Goal: Information Seeking & Learning: Check status

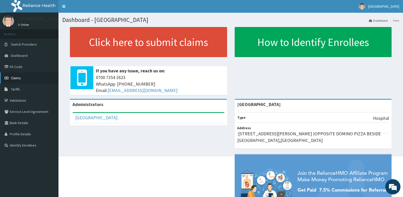
click at [17, 79] on span "Claims" at bounding box center [16, 78] width 10 height 5
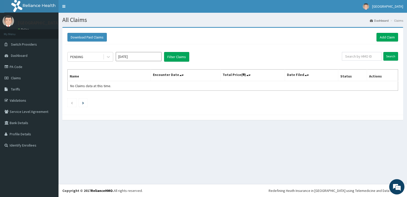
click at [129, 56] on input "[DATE]" at bounding box center [139, 56] width 46 height 9
click at [138, 97] on div "Aug" at bounding box center [139, 98] width 10 height 9
type input "Aug 2025"
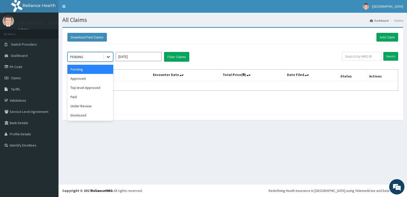
click at [109, 58] on icon at bounding box center [108, 56] width 5 height 5
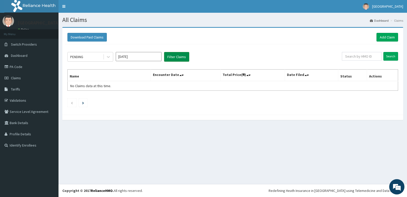
click at [172, 60] on button "Filter Claims" at bounding box center [176, 57] width 25 height 10
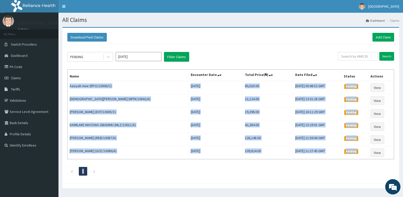
drag, startPoint x: 70, startPoint y: 86, endPoint x: 368, endPoint y: 160, distance: 306.5
click at [368, 160] on div "PENDING Aug 2025 Filter Claims Search Name Encounter Date Total Price(₦) Date F…" at bounding box center [231, 112] width 332 height 136
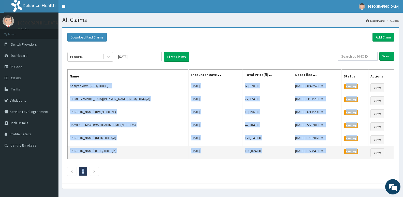
copy div "Aasiyah Awe (RPO/10006/C) Sat Aug 02 2025 60,020.00 Fri, 12 Sep 2025 00:48:52 G…"
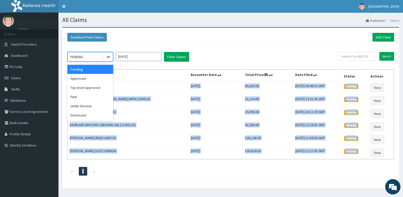
click at [109, 58] on icon at bounding box center [108, 56] width 5 height 5
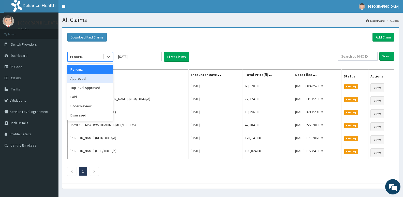
click at [97, 75] on div "Approved" at bounding box center [90, 78] width 46 height 9
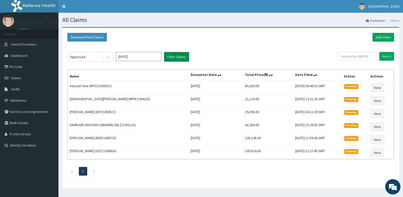
click at [171, 58] on button "Filter Claims" at bounding box center [176, 57] width 25 height 10
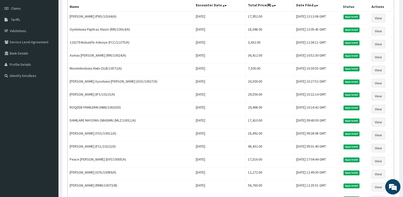
scroll to position [143, 0]
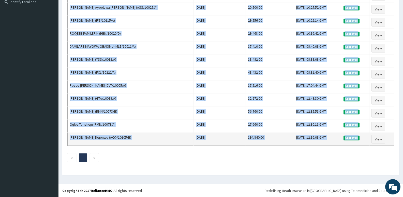
drag, startPoint x: 70, startPoint y: 86, endPoint x: 362, endPoint y: 143, distance: 297.4
click at [363, 143] on tbody "OWOLABI YINUSA (PNS/10164/A) Tue Aug 05 2025 17,952.00 Thu, 11 Sep 2025 13:13:0…" at bounding box center [231, 42] width 327 height 208
copy tbody "OWOLABI YINUSA (PNS/10164/A) Tue Aug 05 2025 17,952.00 Thu, 11 Sep 2025 13:13:0…"
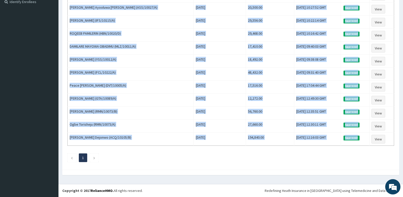
scroll to position [0, 0]
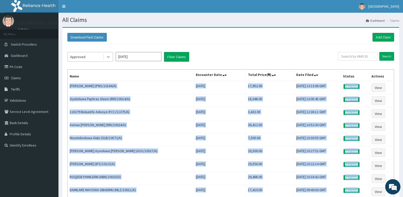
click at [111, 57] on div at bounding box center [108, 56] width 9 height 9
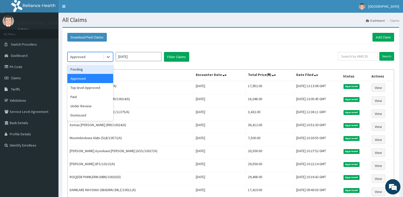
click at [93, 66] on div "Pending" at bounding box center [90, 69] width 46 height 9
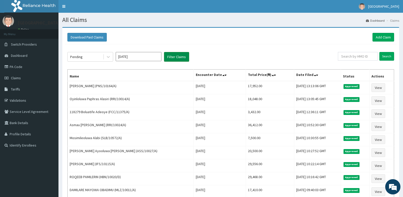
click at [171, 55] on button "Filter Claims" at bounding box center [176, 57] width 25 height 10
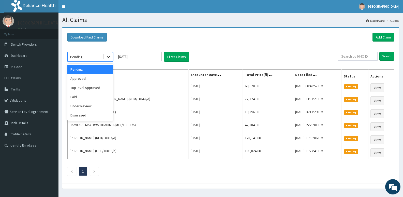
click at [108, 57] on icon at bounding box center [108, 56] width 5 height 5
click at [93, 86] on div "Top level Approved" at bounding box center [90, 87] width 46 height 9
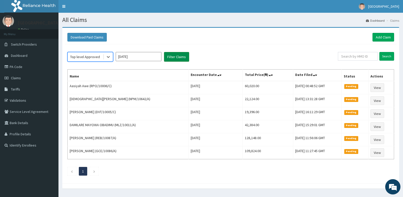
click at [166, 60] on button "Filter Claims" at bounding box center [176, 57] width 25 height 10
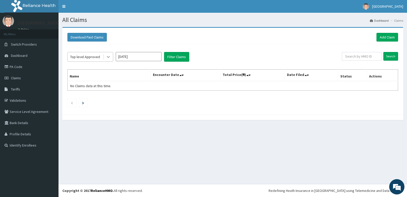
click at [108, 56] on icon at bounding box center [108, 56] width 5 height 5
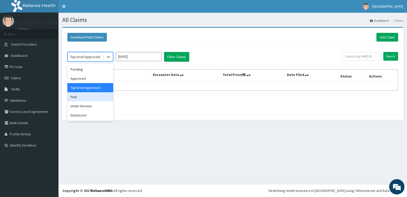
click at [90, 95] on div "Paid" at bounding box center [90, 96] width 46 height 9
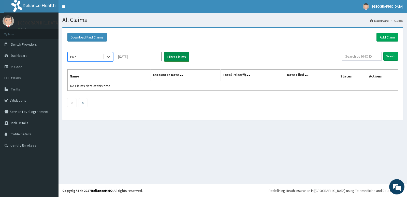
click at [171, 57] on button "Filter Claims" at bounding box center [176, 57] width 25 height 10
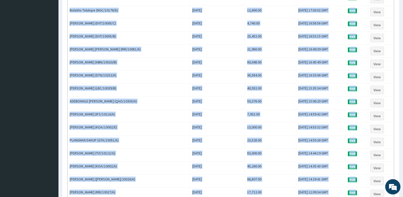
scroll to position [584, 0]
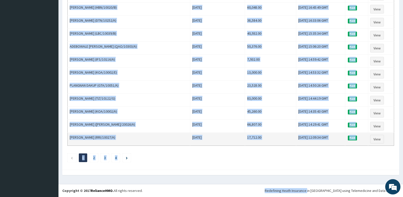
drag, startPoint x: 70, startPoint y: 85, endPoint x: 328, endPoint y: 141, distance: 264.1
copy tbody "Toluwalase Lawal (SFL/10053/E) Fri Aug 08 2025 15,420.00 Wed, 10 Sep 2025 14:16…"
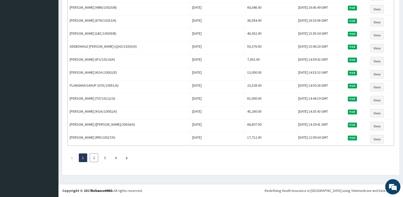
click at [93, 157] on link "2" at bounding box center [94, 157] width 2 height 5
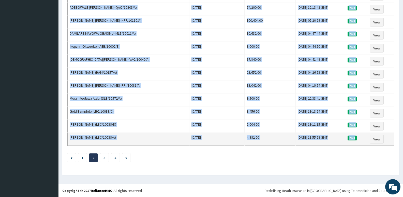
drag, startPoint x: 70, startPoint y: 86, endPoint x: 362, endPoint y: 143, distance: 297.9
copy tbody "Alashe Qowiyy (NPF/10110/E) Mon Aug 18 2025 25,800.00 Sun, 31 Aug 2025 12:04:45…"
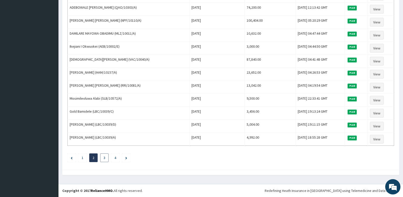
click at [104, 158] on link "3" at bounding box center [105, 157] width 2 height 5
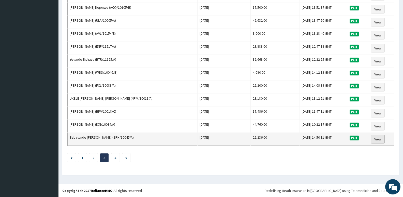
drag, startPoint x: 70, startPoint y: 86, endPoint x: 374, endPoint y: 139, distance: 308.5
copy thead "Name Encounter Date Total Price(₦) Date Filed Status Actions"
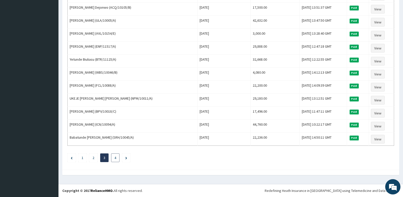
click at [115, 158] on link "4" at bounding box center [115, 157] width 2 height 5
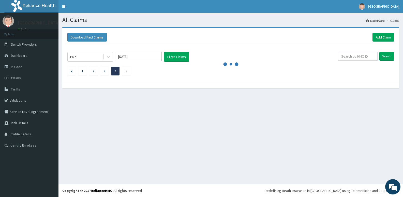
scroll to position [0, 0]
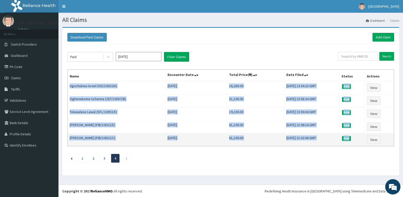
drag, startPoint x: 70, startPoint y: 86, endPoint x: 359, endPoint y: 139, distance: 294.0
click at [359, 139] on tbody "Ugochukwu Israel (VSI/10010/A) Fri Aug 15 2025 16,260.00 Fri, 15 Aug 2025 13:34…" at bounding box center [231, 113] width 327 height 65
copy tbody "Ugochukwu Israel (VSI/10010/A) Fri Aug 15 2025 16,260.00 Fri, 15 Aug 2025 13:34…"
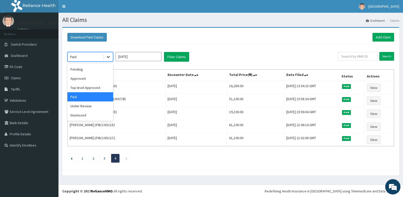
click at [106, 56] on icon at bounding box center [108, 56] width 5 height 5
click at [88, 107] on div "Under Review" at bounding box center [90, 105] width 46 height 9
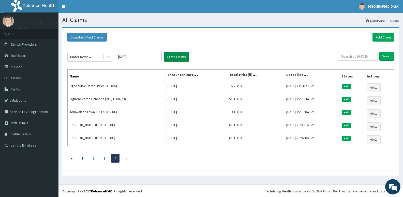
click at [172, 56] on button "Filter Claims" at bounding box center [176, 57] width 25 height 10
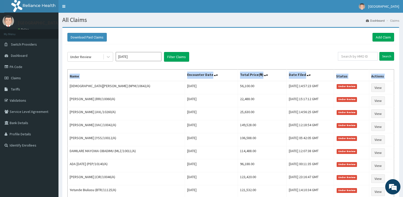
scroll to position [52, 0]
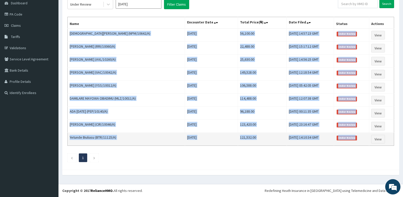
drag, startPoint x: 70, startPoint y: 86, endPoint x: 364, endPoint y: 141, distance: 299.4
click at [364, 141] on tbody "CHRISTIANA OLAJOKE (NPM/10642/A) Sat Aug 02 2025 56,100.00 Thu, 11 Sep 2025 14:…" at bounding box center [231, 86] width 327 height 117
copy tbody "CHRISTIANA OLAJOKE (NPM/10642/A) Sat Aug 02 2025 56,100.00 Thu, 11 Sep 2025 14:…"
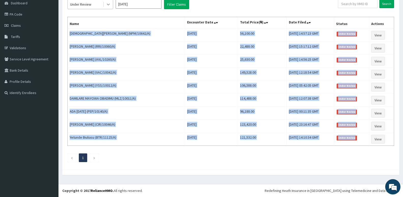
click at [107, 6] on icon at bounding box center [108, 4] width 5 height 5
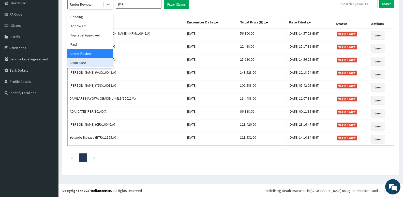
click at [85, 60] on div "Dismissed" at bounding box center [90, 62] width 46 height 9
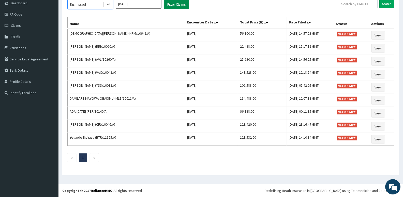
click at [174, 5] on button "Filter Claims" at bounding box center [176, 4] width 25 height 10
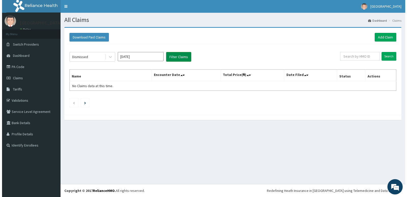
scroll to position [0, 0]
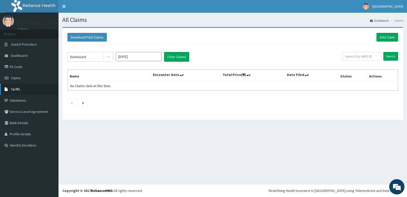
click at [14, 87] on span "Tariffs" at bounding box center [15, 89] width 9 height 5
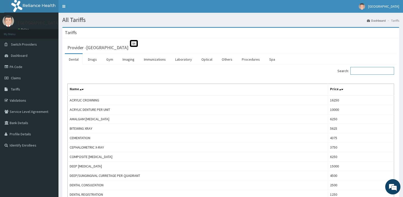
click at [370, 69] on input "Search:" at bounding box center [372, 71] width 44 height 8
click at [95, 60] on link "Drugs" at bounding box center [92, 59] width 17 height 11
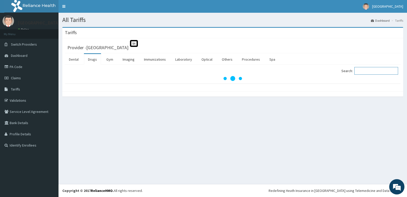
click at [365, 71] on input "Search:" at bounding box center [376, 71] width 44 height 8
type input "PLAVIX"
